Goal: Task Accomplishment & Management: Use online tool/utility

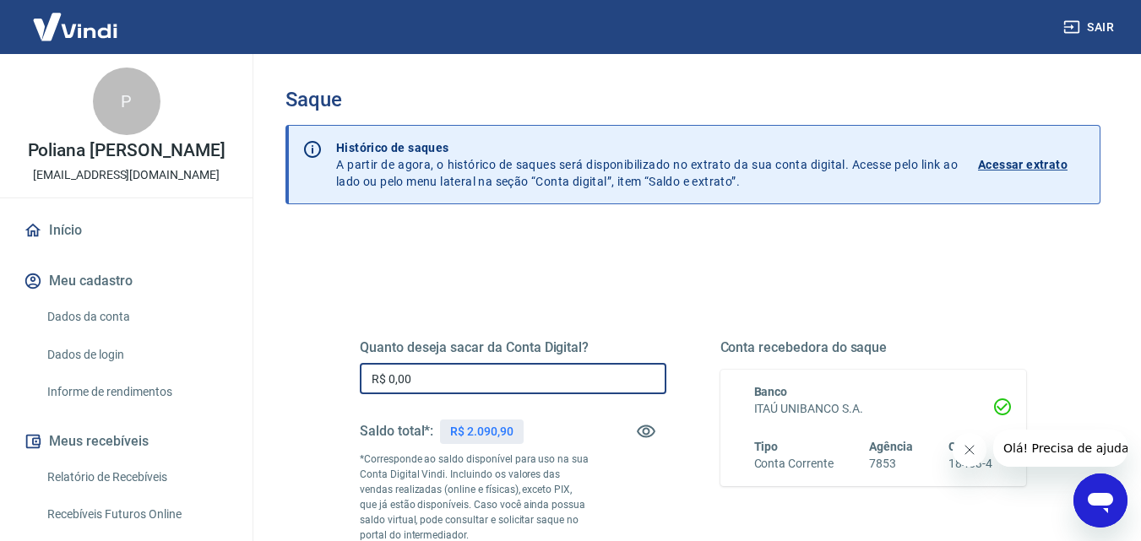
click at [516, 373] on input "R$ 0,00" at bounding box center [513, 378] width 307 height 31
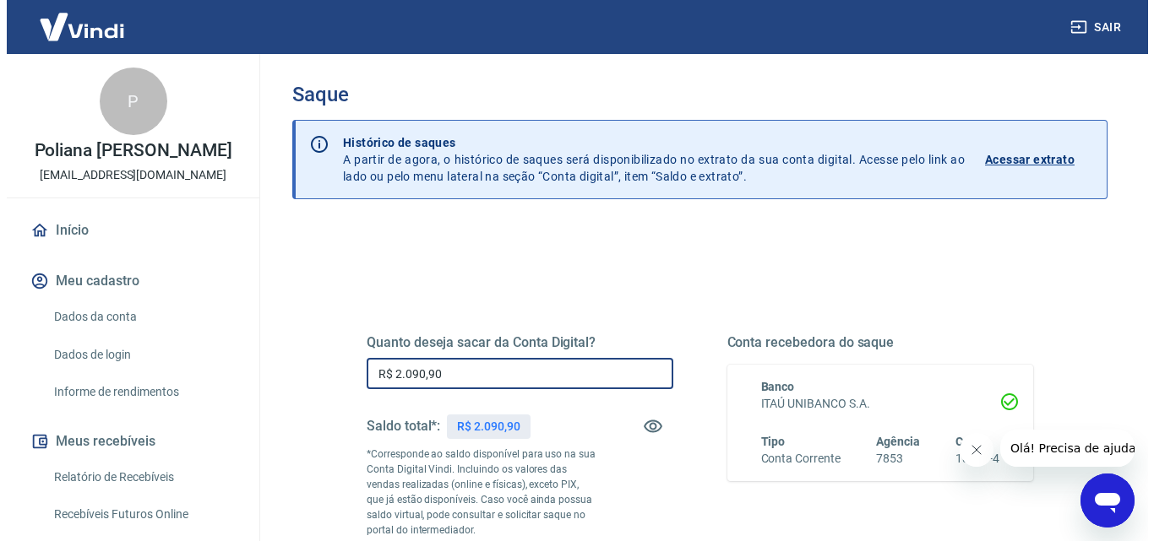
scroll to position [253, 0]
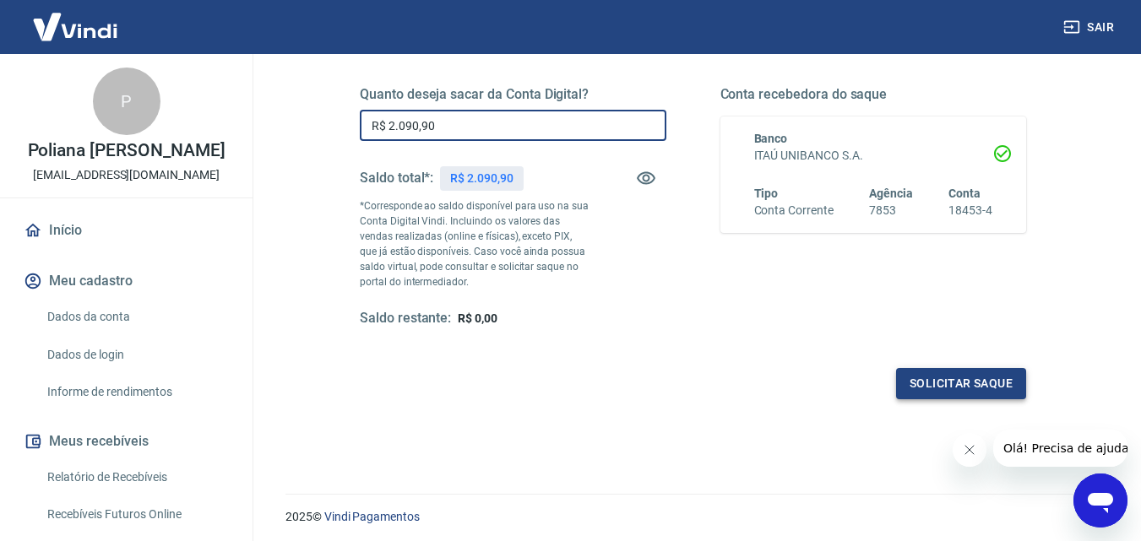
type input "R$ 2.090,90"
click at [961, 395] on button "Solicitar saque" at bounding box center [961, 383] width 130 height 31
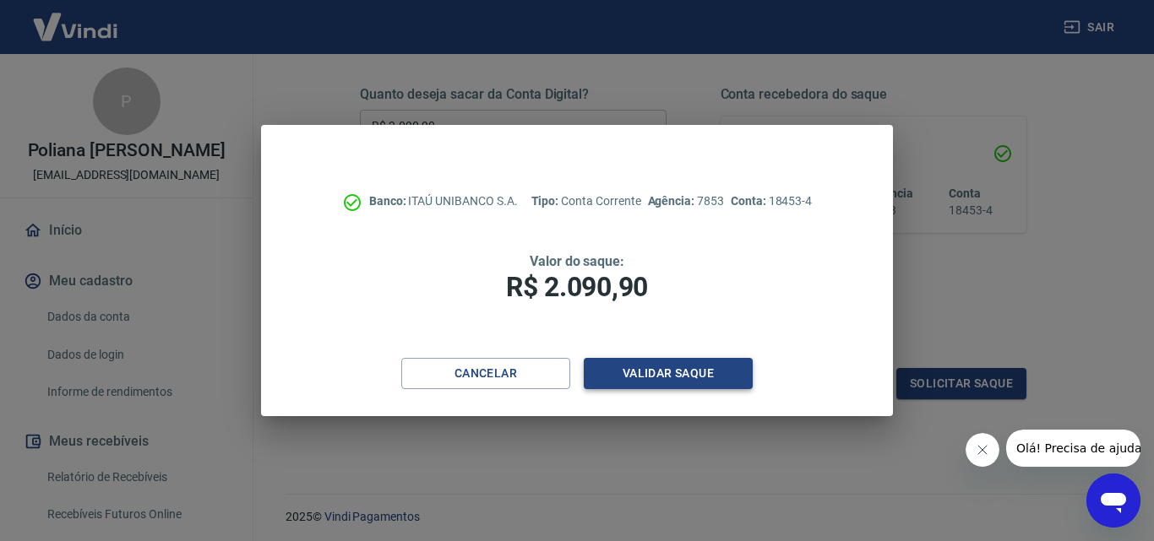
click at [661, 363] on button "Validar saque" at bounding box center [668, 373] width 169 height 31
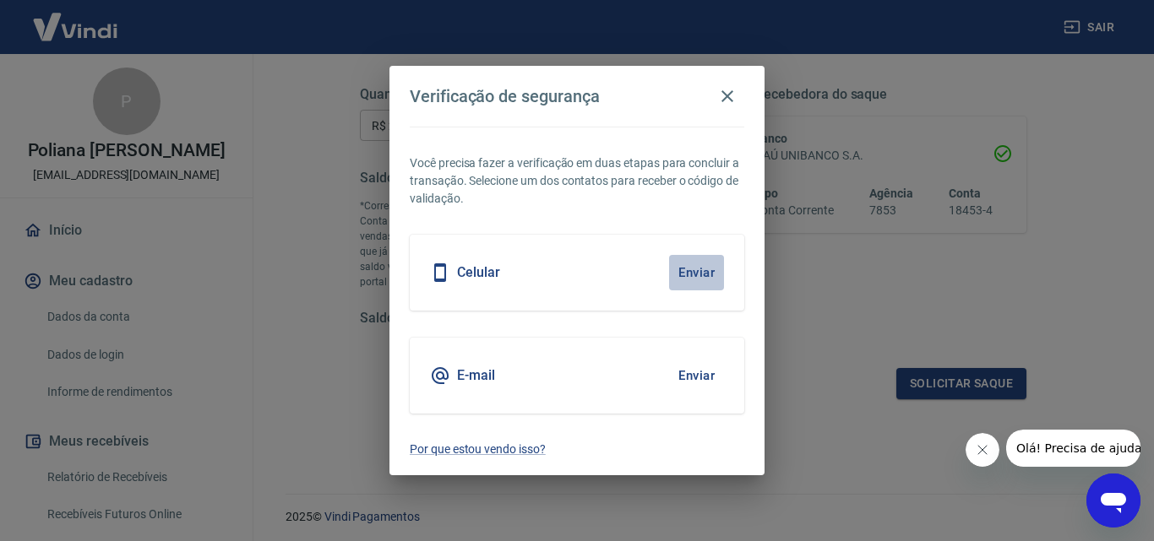
click at [695, 275] on button "Enviar" at bounding box center [696, 272] width 55 height 35
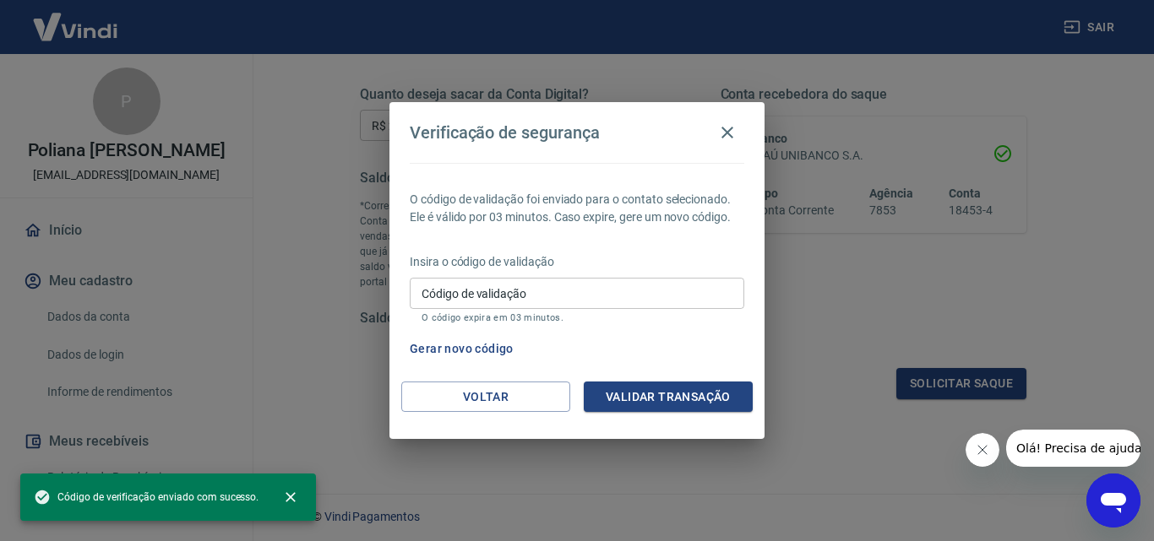
click at [563, 297] on input "Código de validação" at bounding box center [577, 293] width 335 height 31
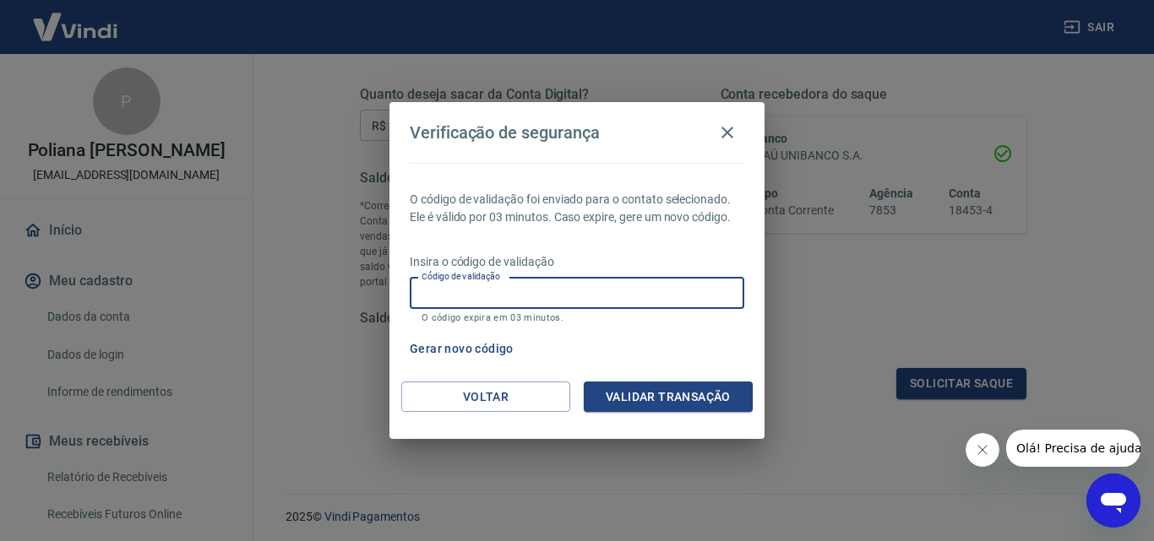
click at [491, 346] on button "Gerar novo código" at bounding box center [461, 349] width 117 height 31
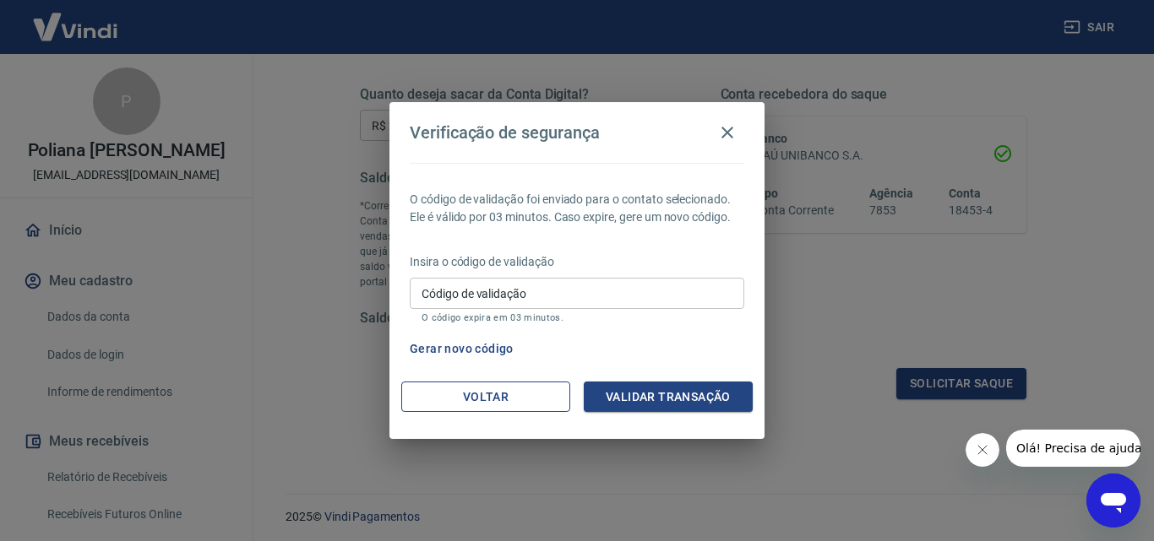
click at [514, 405] on button "Voltar" at bounding box center [485, 397] width 169 height 31
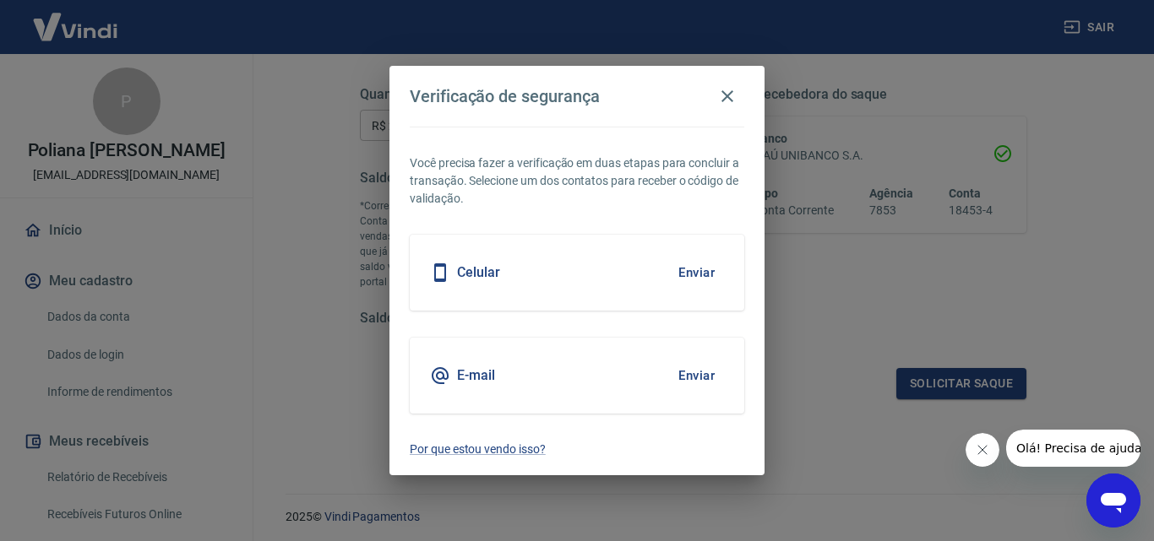
click at [688, 375] on button "Enviar" at bounding box center [696, 375] width 55 height 35
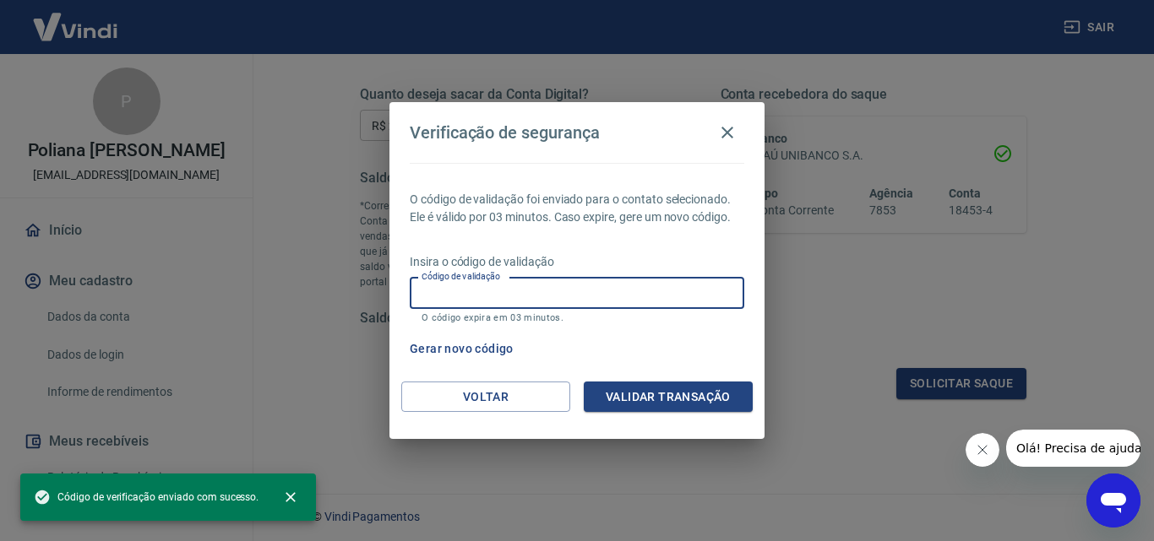
click at [491, 294] on input "Código de validação" at bounding box center [577, 293] width 335 height 31
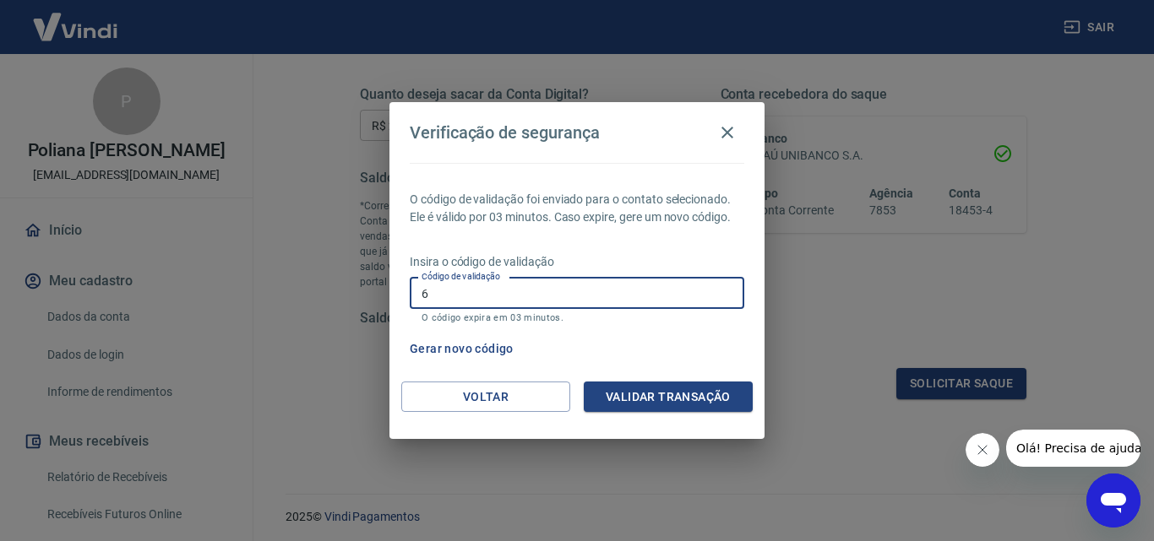
click at [1075, 294] on div "Verificação de segurança O código de validação foi enviado para o contato selec…" at bounding box center [577, 270] width 1154 height 541
click at [547, 305] on input "6" at bounding box center [577, 293] width 335 height 31
type input "645992"
click at [629, 396] on button "Validar transação" at bounding box center [668, 397] width 169 height 31
